Goal: Navigation & Orientation: Go to known website

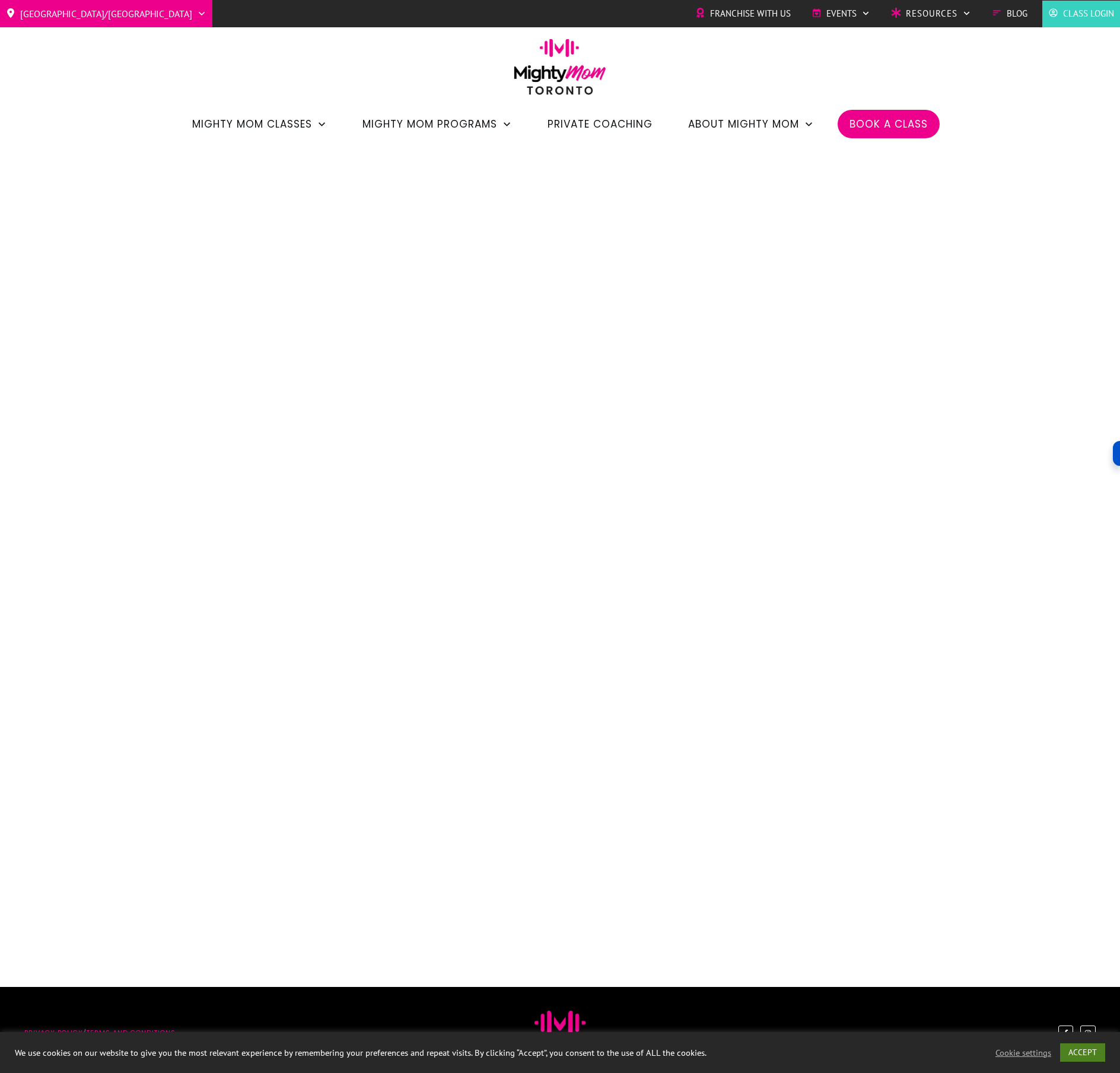
click at [1088, 1048] on link "ACCEPT" at bounding box center [1083, 1052] width 45 height 19
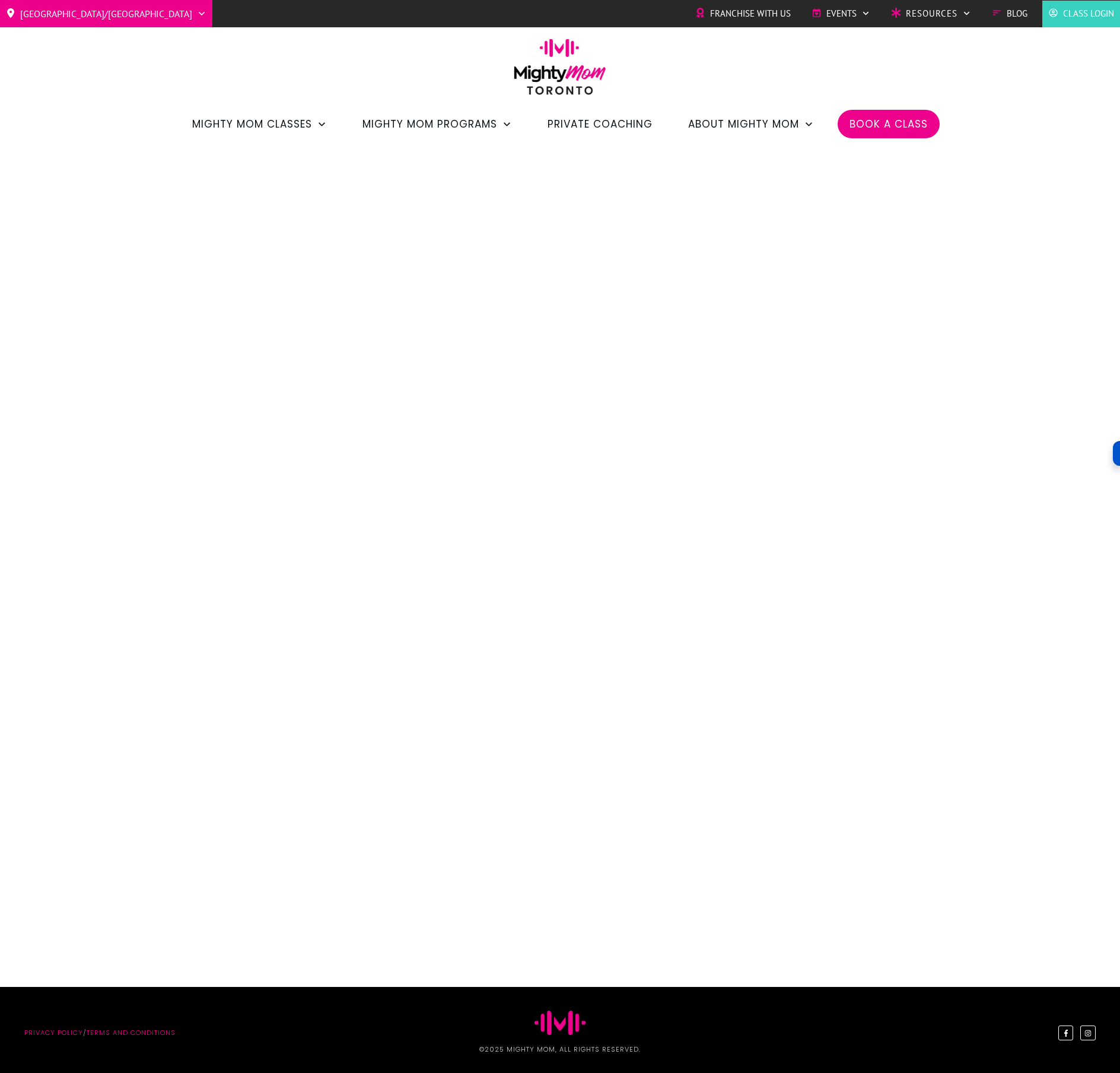
click at [35, 1034] on link "Privacy policy" at bounding box center [54, 1033] width 59 height 9
click at [121, 1036] on link "Terms and Conditions" at bounding box center [131, 1033] width 89 height 9
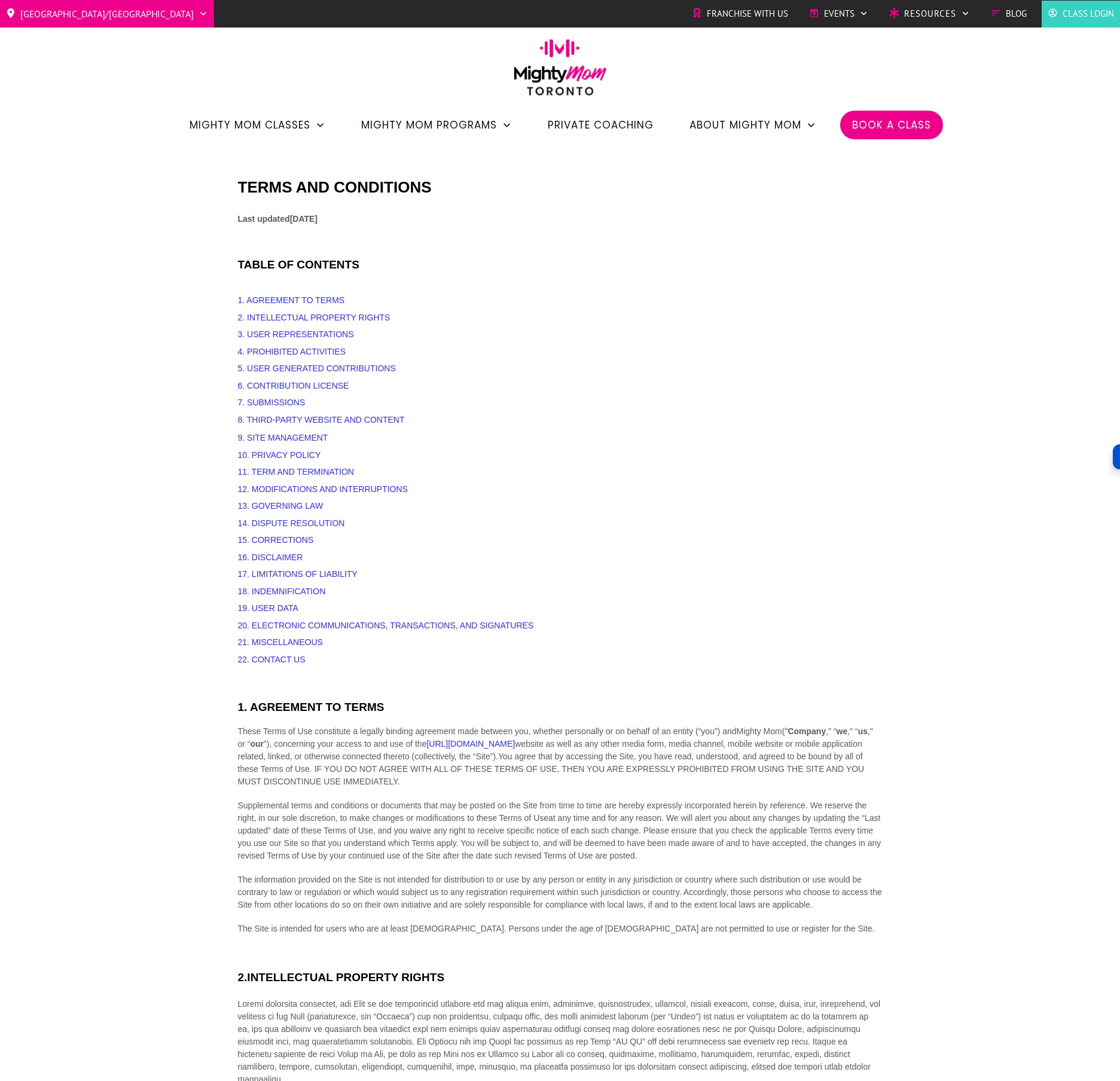
click at [552, 67] on img at bounding box center [560, 71] width 105 height 65
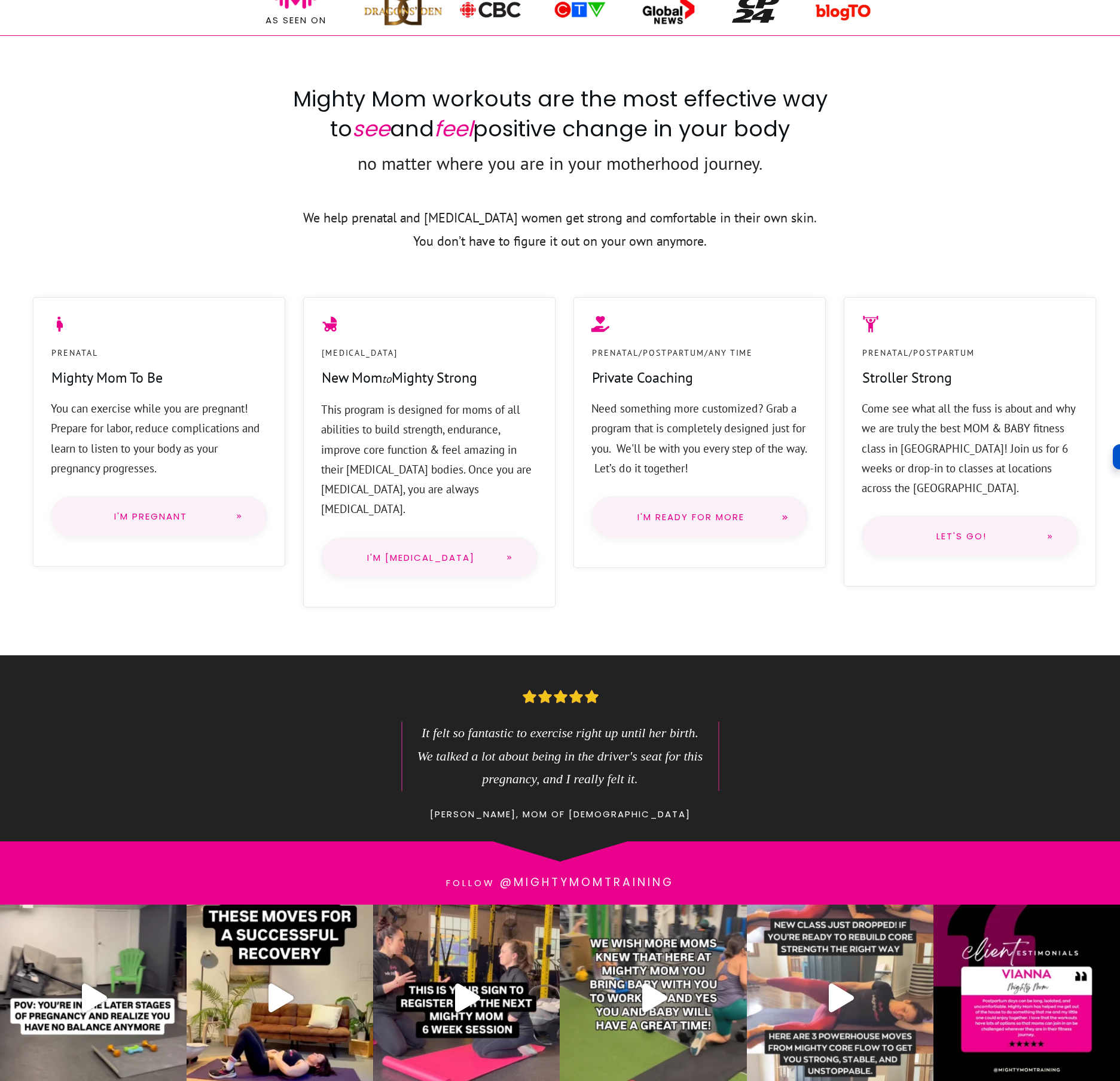
scroll to position [270, 0]
